Goal: Transaction & Acquisition: Purchase product/service

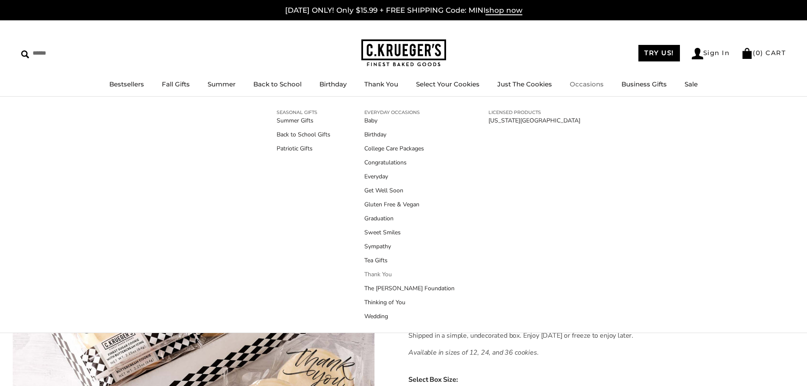
click at [365, 273] on link "Thank You" at bounding box center [409, 274] width 90 height 9
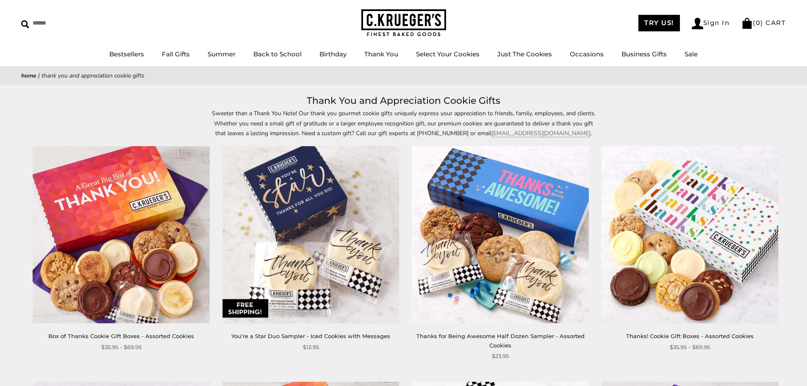
scroll to position [85, 0]
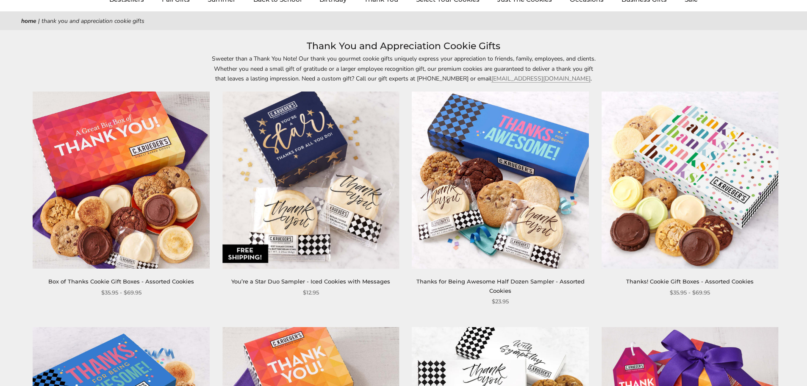
click at [472, 280] on link "Thanks for Being Awesome Half Dozen Sampler - Assorted Cookies" at bounding box center [500, 286] width 168 height 16
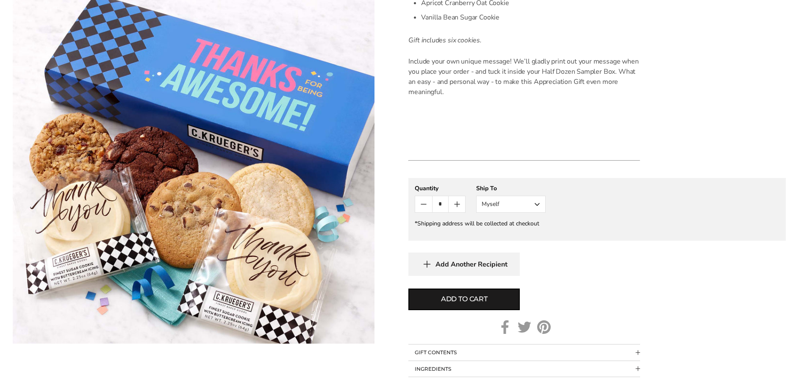
scroll to position [381, 0]
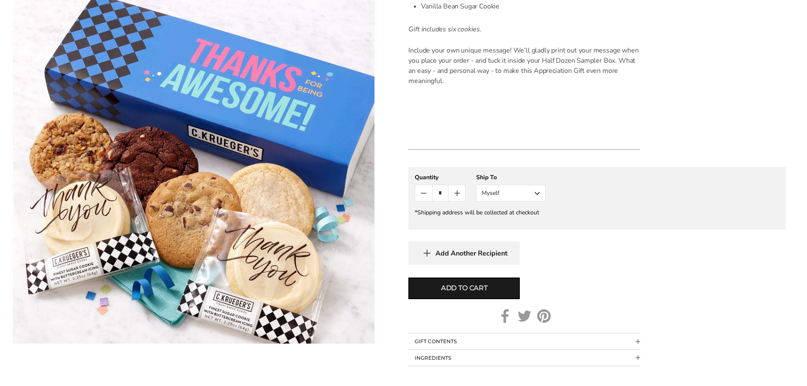
click at [516, 188] on button "Myself" at bounding box center [510, 193] width 69 height 17
click at [507, 223] on button "Other Recipient" at bounding box center [511, 224] width 69 height 15
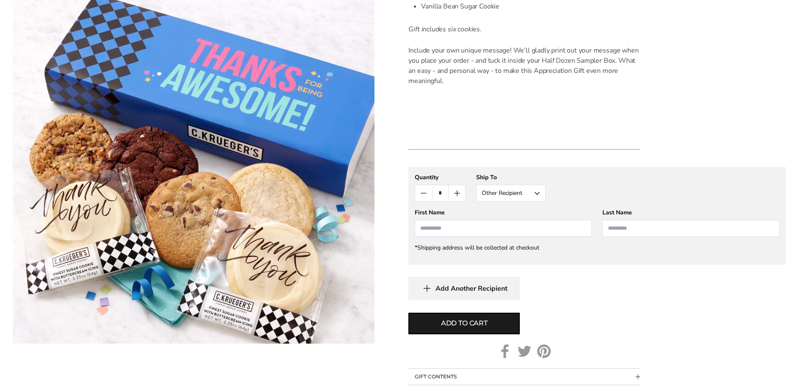
click at [505, 229] on input "First Name" at bounding box center [503, 228] width 177 height 17
type input "****"
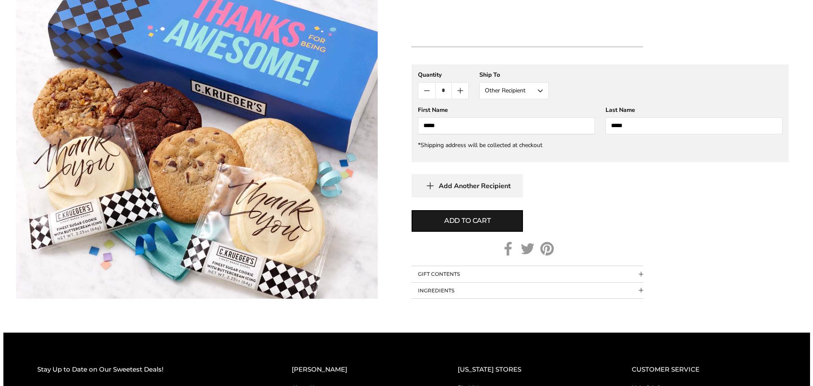
scroll to position [508, 0]
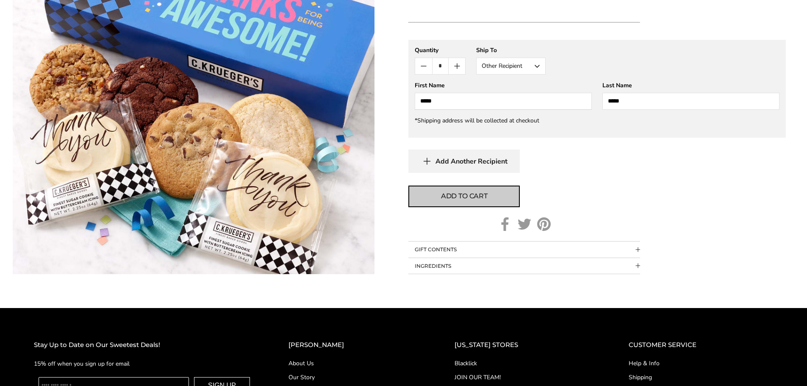
type input "*****"
click at [473, 200] on span "Add to cart" at bounding box center [464, 196] width 47 height 10
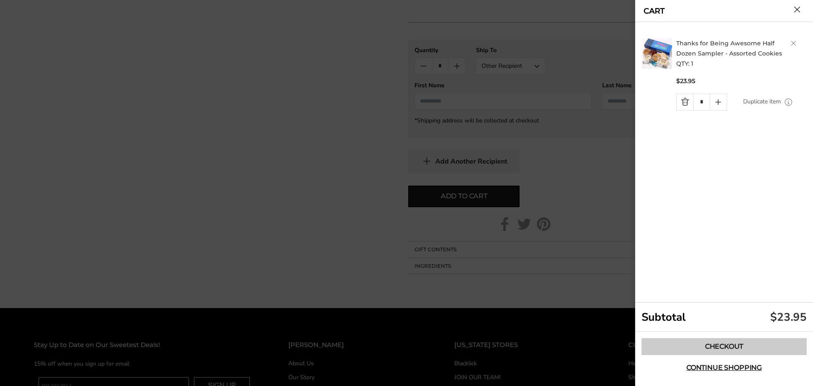
click at [727, 343] on link "Checkout" at bounding box center [724, 346] width 165 height 17
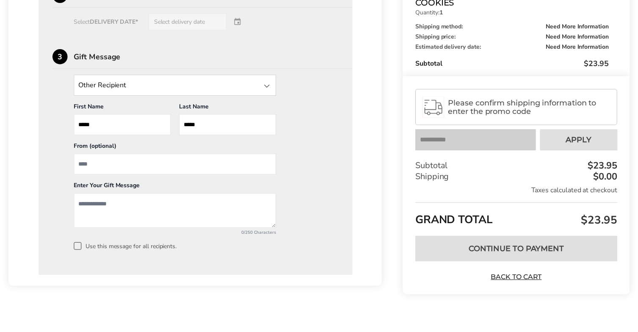
scroll to position [610, 0]
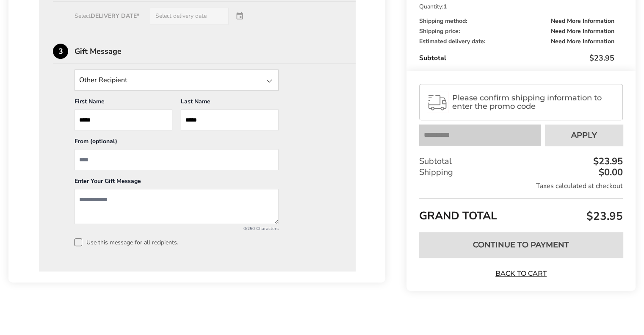
click at [90, 80] on input "State" at bounding box center [177, 79] width 204 height 21
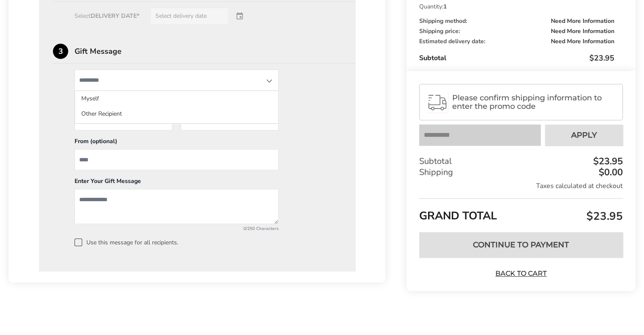
click at [90, 80] on input "State" at bounding box center [177, 79] width 204 height 21
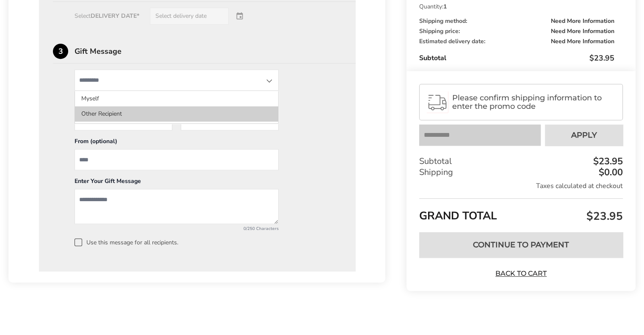
click at [100, 112] on li "Other Recipient" at bounding box center [176, 113] width 203 height 15
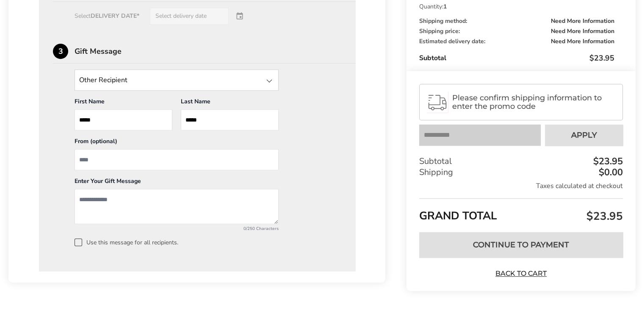
click at [102, 155] on input "From" at bounding box center [177, 159] width 204 height 21
type input "*****"
click at [112, 198] on textarea "Add a message" at bounding box center [177, 206] width 204 height 35
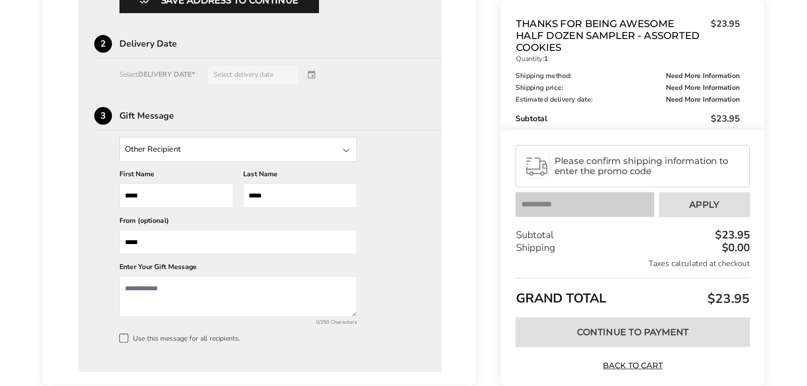
scroll to position [0, 0]
